Goal: Information Seeking & Learning: Find specific page/section

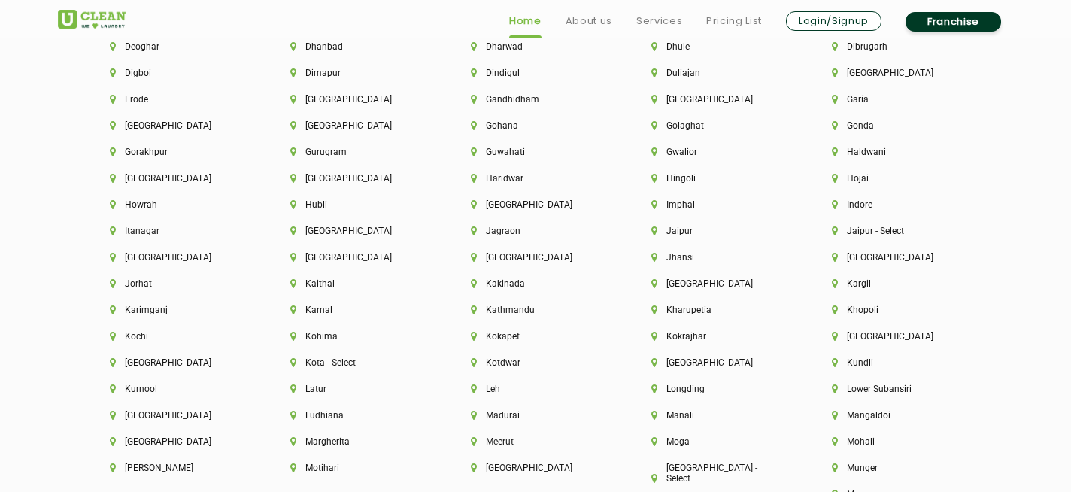
scroll to position [3543, 0]
click at [141, 361] on li "[GEOGRAPHIC_DATA]" at bounding box center [174, 361] width 129 height 11
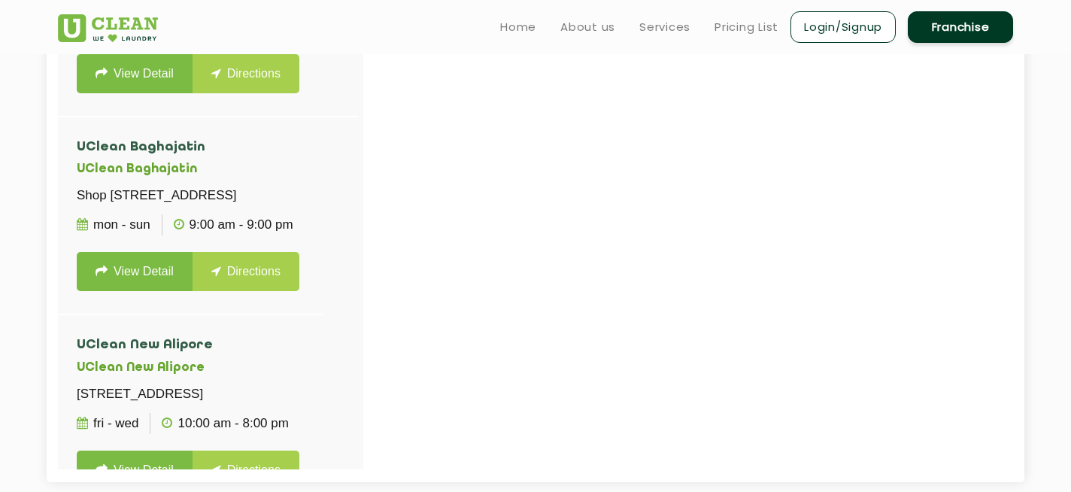
scroll to position [1606, 0]
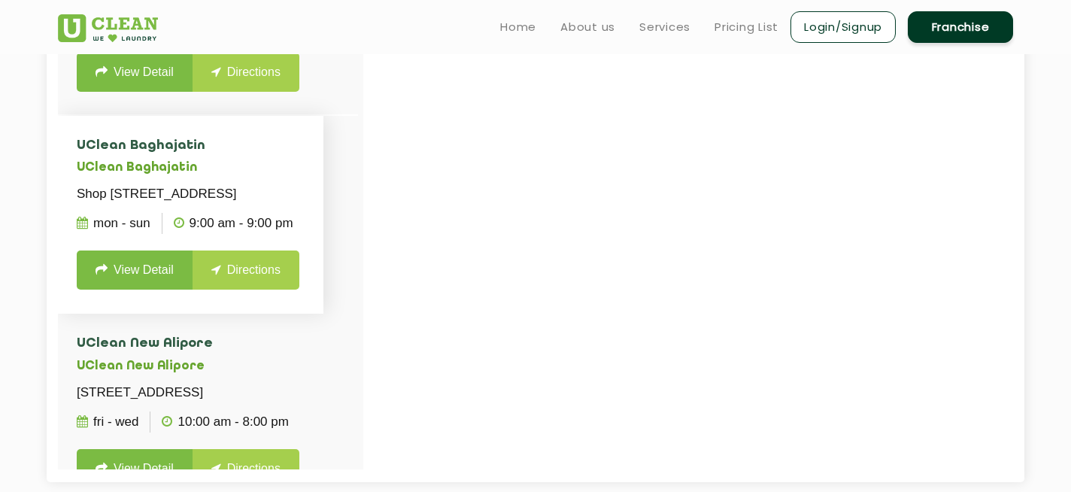
click at [129, 290] on link "View Detail" at bounding box center [135, 269] width 116 height 39
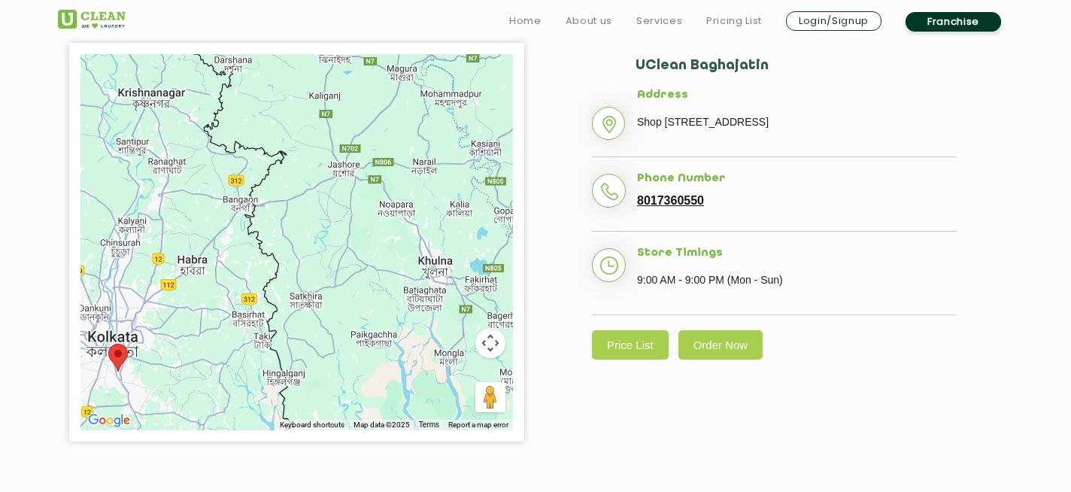
scroll to position [367, 0]
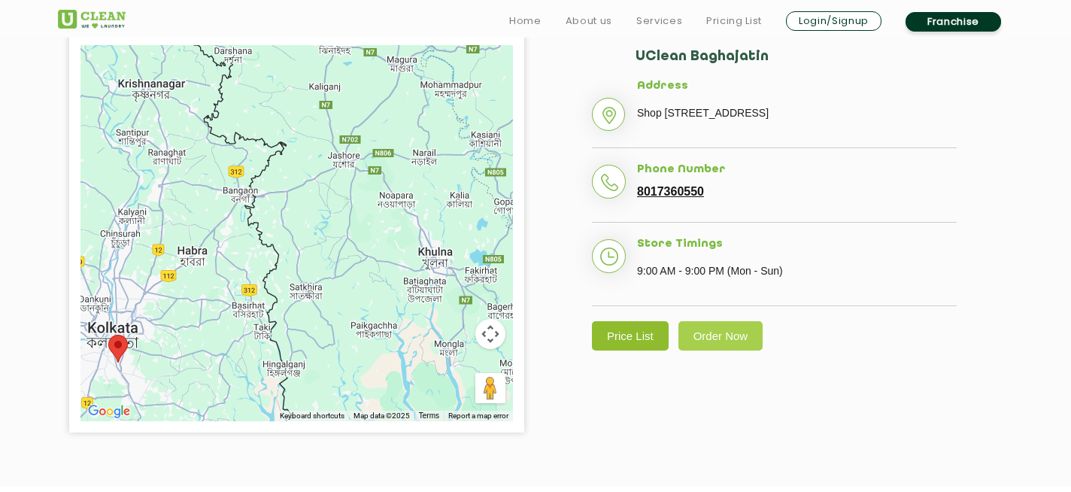
click at [630, 351] on link "Price List" at bounding box center [630, 335] width 77 height 29
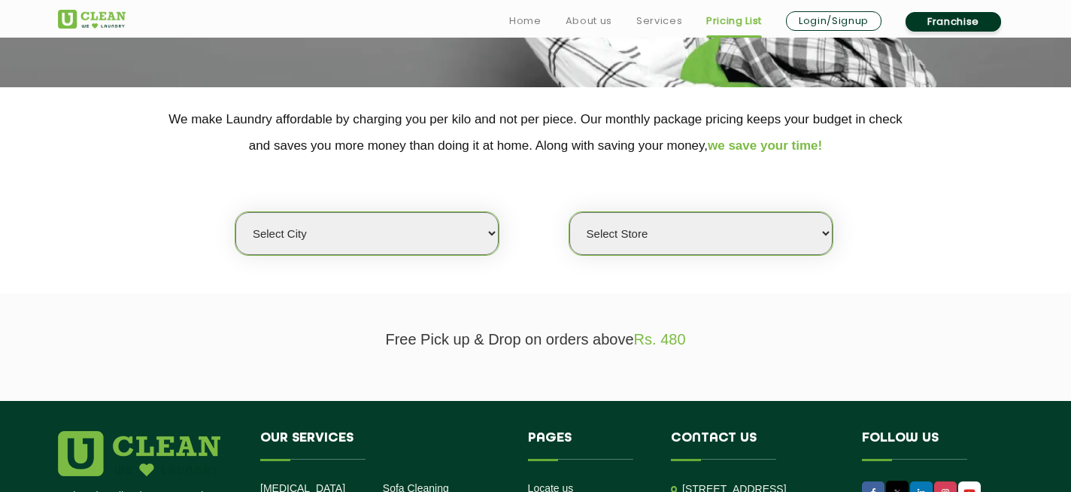
scroll to position [296, 0]
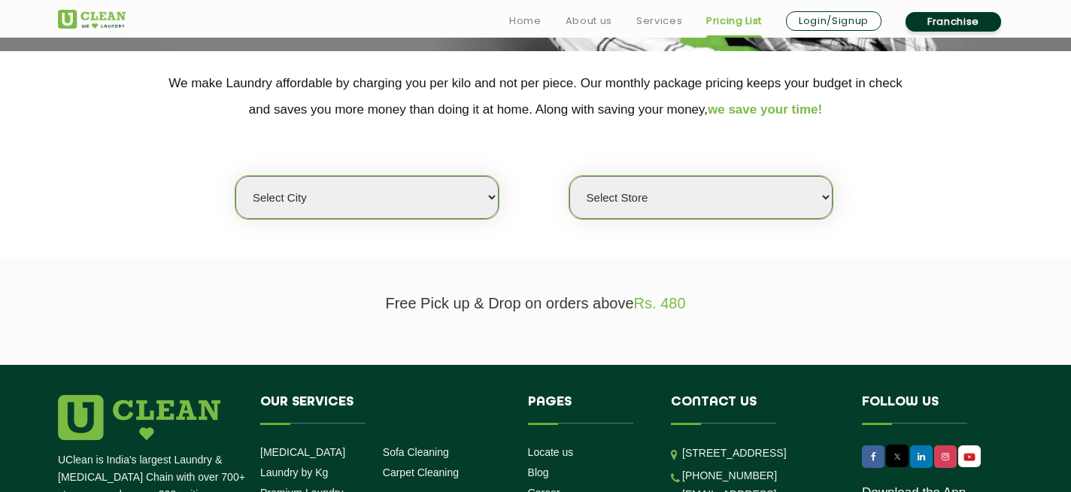
click at [490, 196] on select "Select city [GEOGRAPHIC_DATA] [GEOGRAPHIC_DATA] [GEOGRAPHIC_DATA] [GEOGRAPHIC_D…" at bounding box center [366, 197] width 263 height 43
select select "8"
click at [235, 176] on select "Select city [GEOGRAPHIC_DATA] [GEOGRAPHIC_DATA] [GEOGRAPHIC_DATA] [GEOGRAPHIC_D…" at bounding box center [366, 197] width 263 height 43
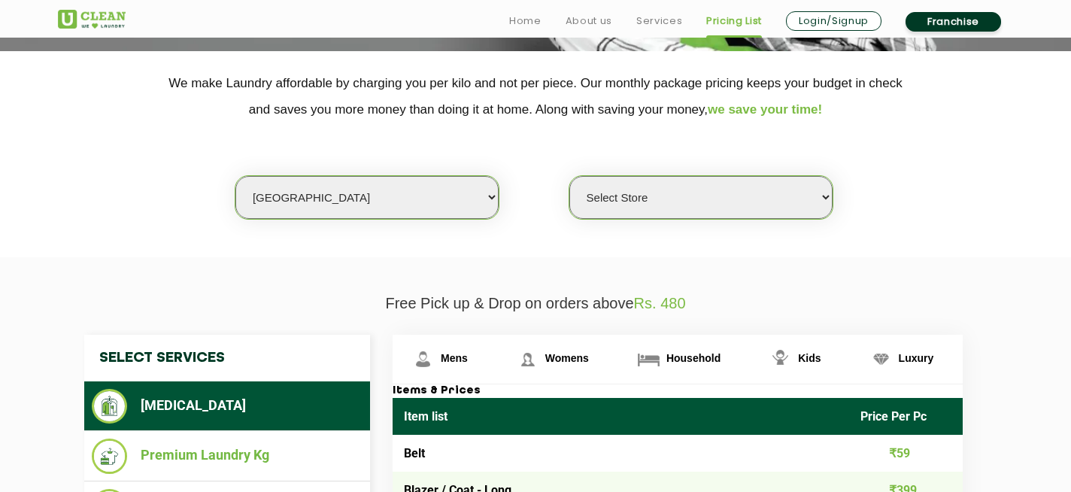
click at [655, 200] on select "Select Store [GEOGRAPHIC_DATA] [GEOGRAPHIC_DATA] [GEOGRAPHIC_DATA] [GEOGRAPHIC_…" at bounding box center [700, 197] width 263 height 43
select select "317"
click at [569, 176] on select "Select Store [GEOGRAPHIC_DATA] [GEOGRAPHIC_DATA] [GEOGRAPHIC_DATA] [GEOGRAPHIC_…" at bounding box center [700, 197] width 263 height 43
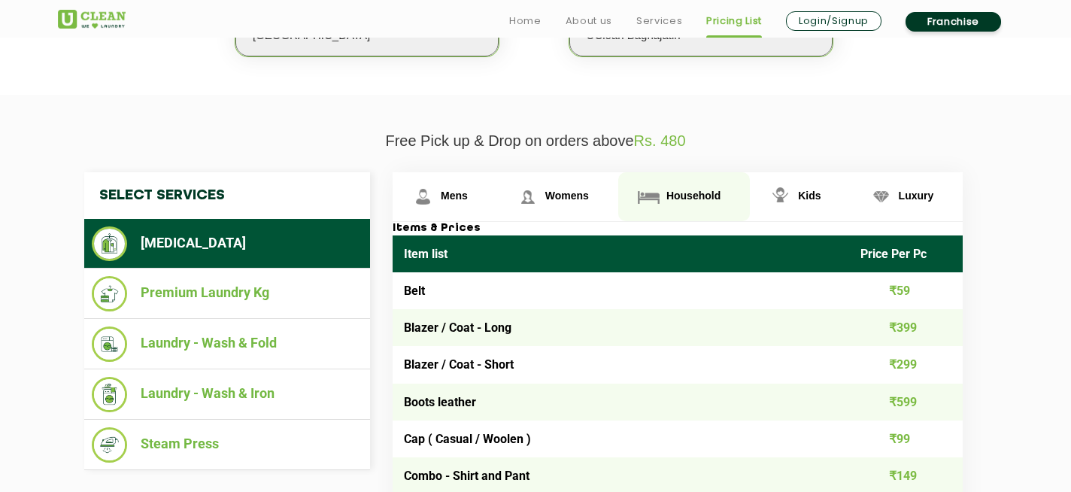
scroll to position [462, 0]
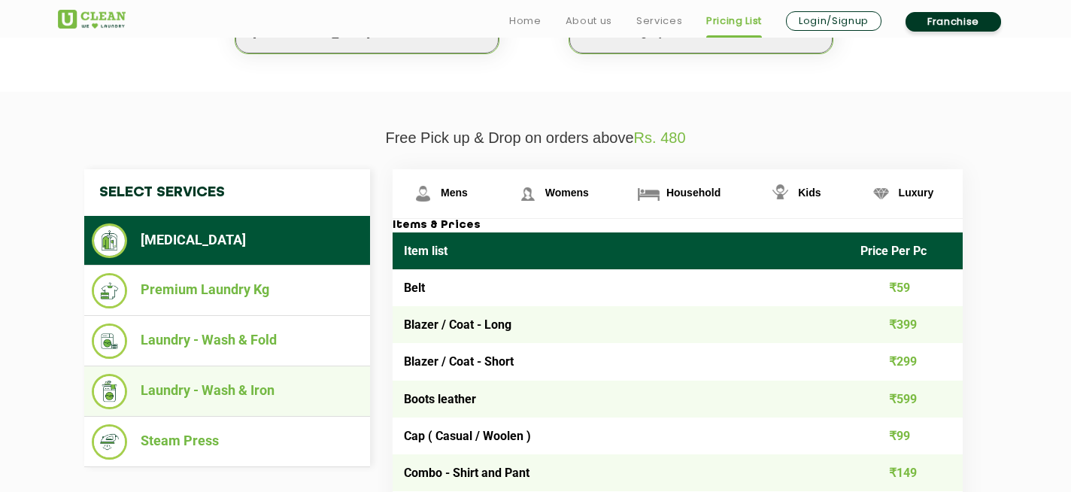
click at [235, 387] on li "Laundry - Wash & Iron" at bounding box center [227, 391] width 271 height 35
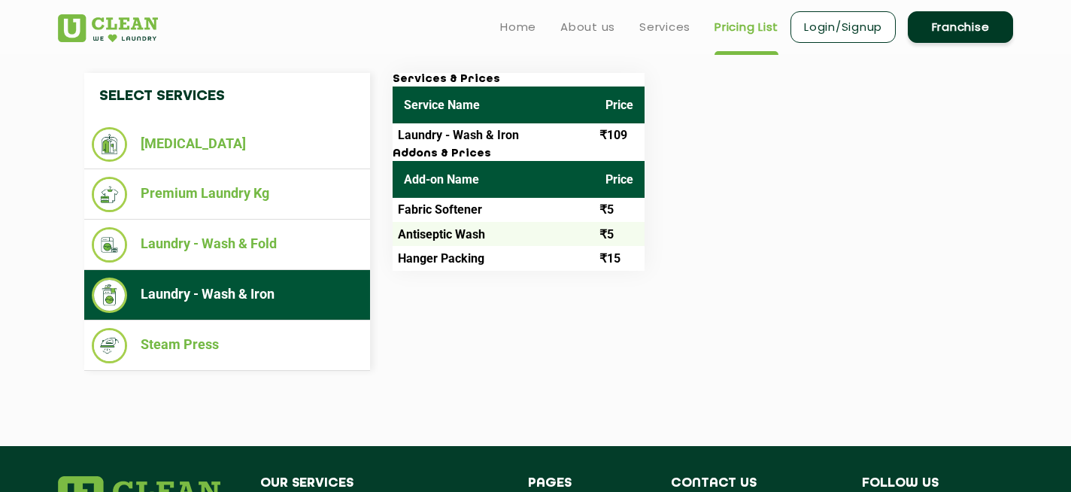
scroll to position [503, 0]
